Goal: Transaction & Acquisition: Subscribe to service/newsletter

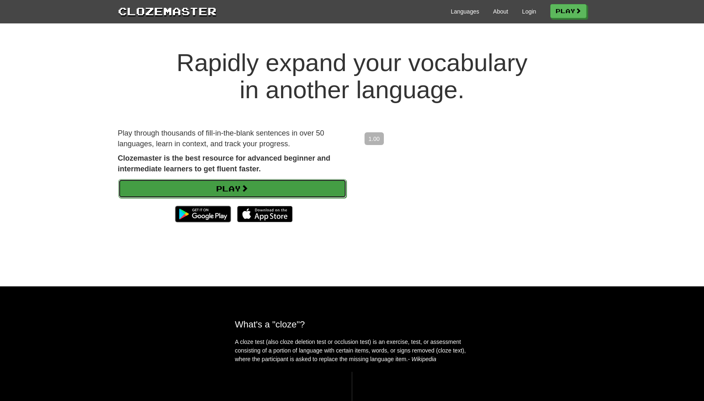
click at [289, 183] on link "Play" at bounding box center [232, 188] width 228 height 19
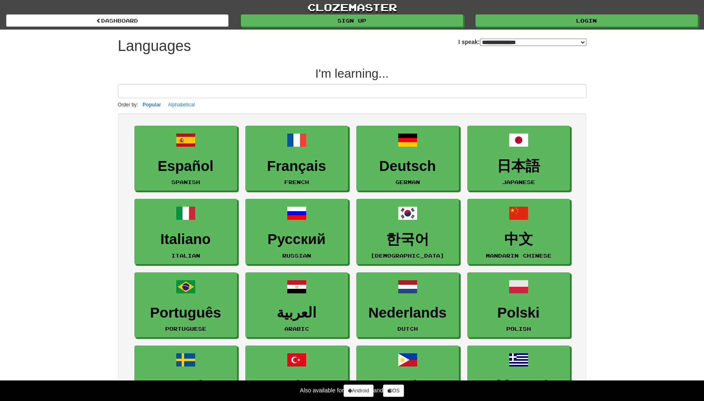
select select "*******"
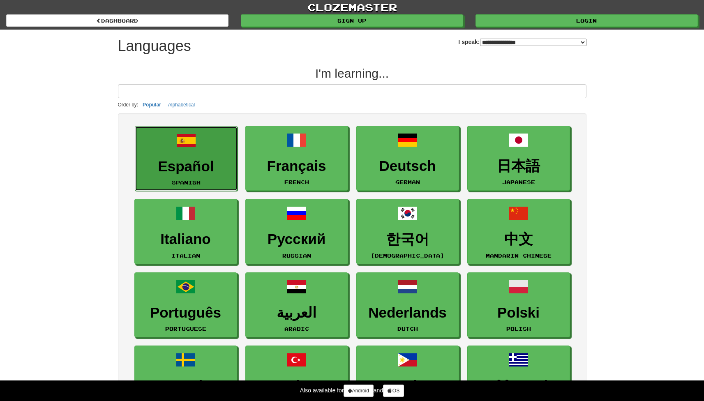
click at [200, 168] on h3 "Español" at bounding box center [186, 167] width 94 height 16
